Goal: Transaction & Acquisition: Purchase product/service

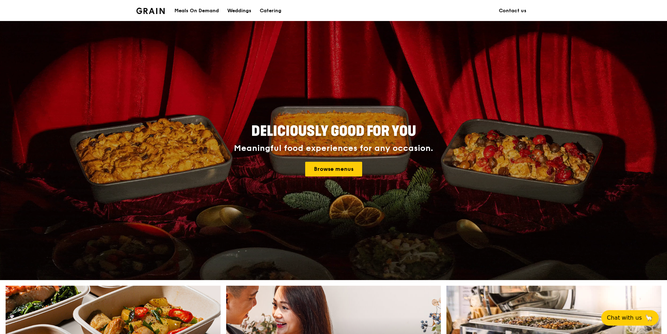
scroll to position [140, 0]
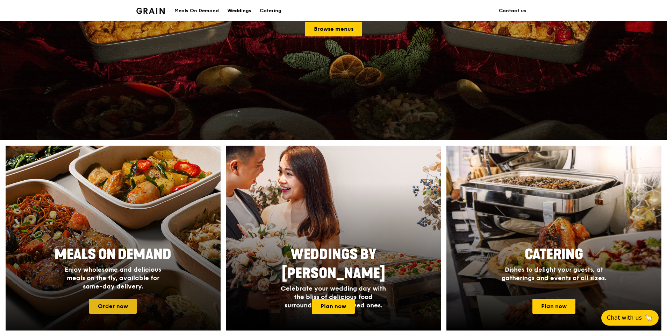
click at [113, 303] on link "Order now" at bounding box center [113, 306] width 48 height 15
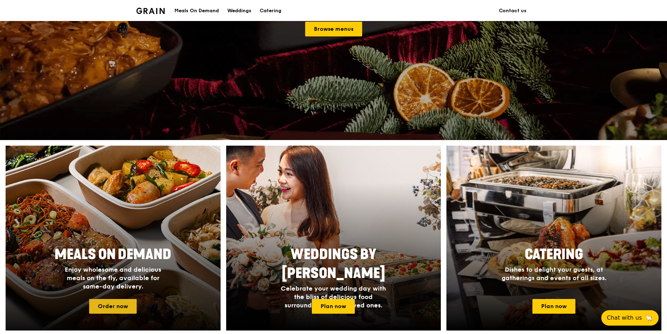
scroll to position [0, 0]
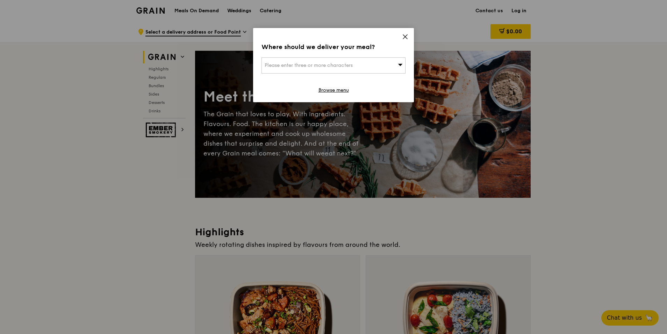
click at [377, 66] on div "Please enter three or more characters" at bounding box center [334, 65] width 144 height 16
type input "d"
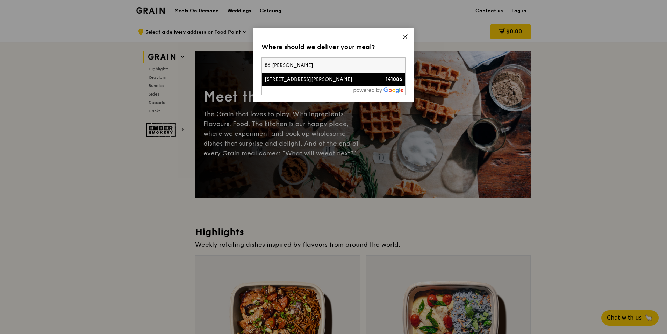
type input "86 [PERSON_NAME]"
click at [318, 84] on li "[STREET_ADDRESS][PERSON_NAME] 141086" at bounding box center [333, 79] width 143 height 13
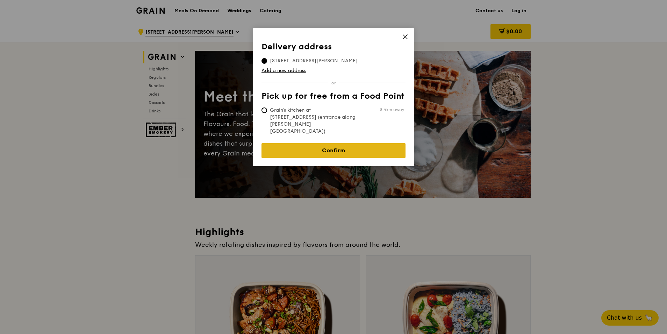
click at [324, 143] on link "Confirm" at bounding box center [334, 150] width 144 height 15
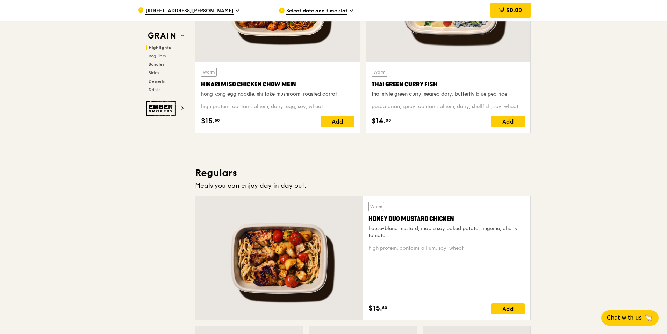
scroll to position [350, 0]
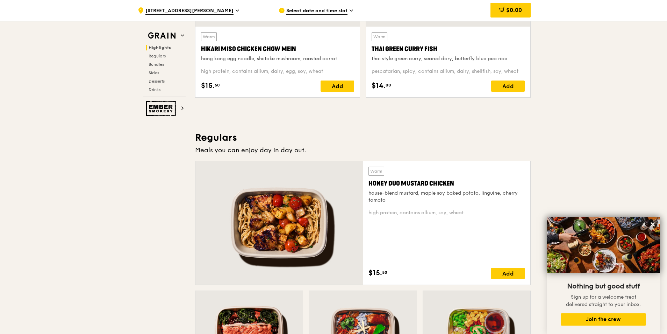
click at [448, 213] on div "high protein, contains allium, soy, wheat" at bounding box center [447, 212] width 156 height 7
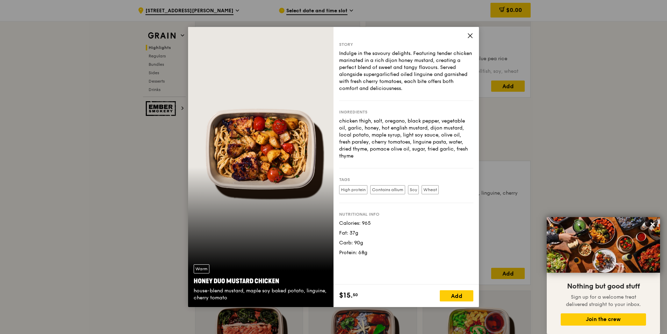
click at [469, 37] on icon at bounding box center [470, 36] width 4 height 4
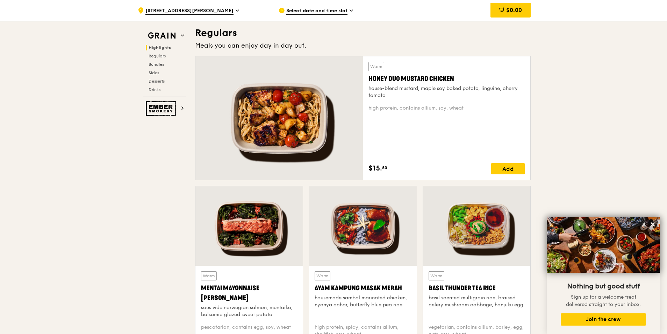
scroll to position [455, 0]
click at [237, 248] on div at bounding box center [248, 225] width 107 height 79
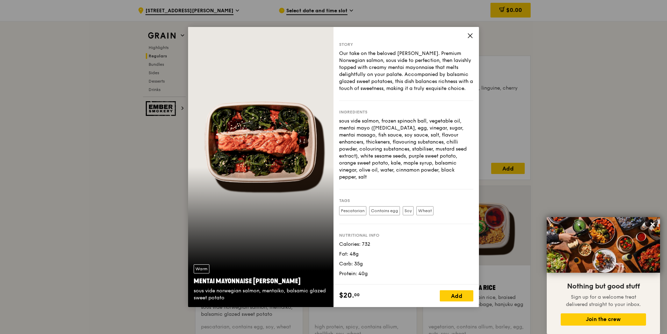
click at [470, 36] on icon at bounding box center [470, 36] width 4 height 4
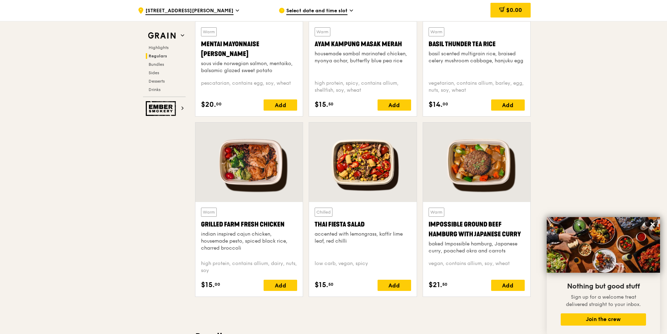
scroll to position [699, 0]
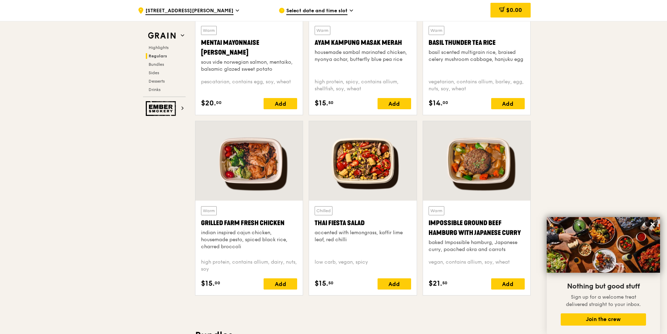
click at [251, 222] on div "Grilled Farm Fresh Chicken" at bounding box center [249, 223] width 96 height 10
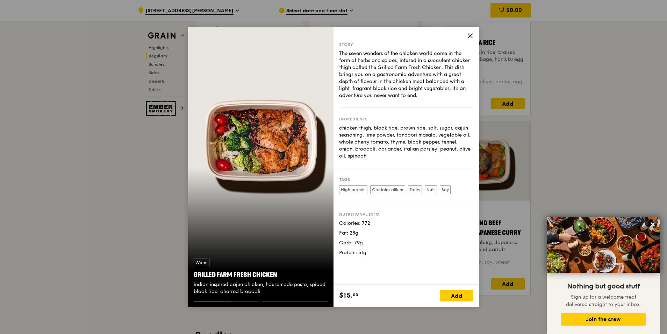
click at [471, 37] on icon at bounding box center [470, 36] width 4 height 4
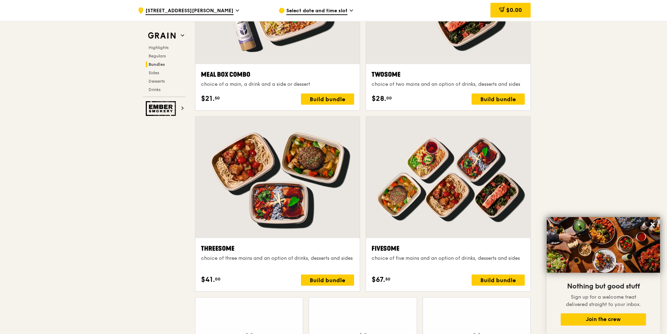
scroll to position [1119, 0]
